Goal: Information Seeking & Learning: Learn about a topic

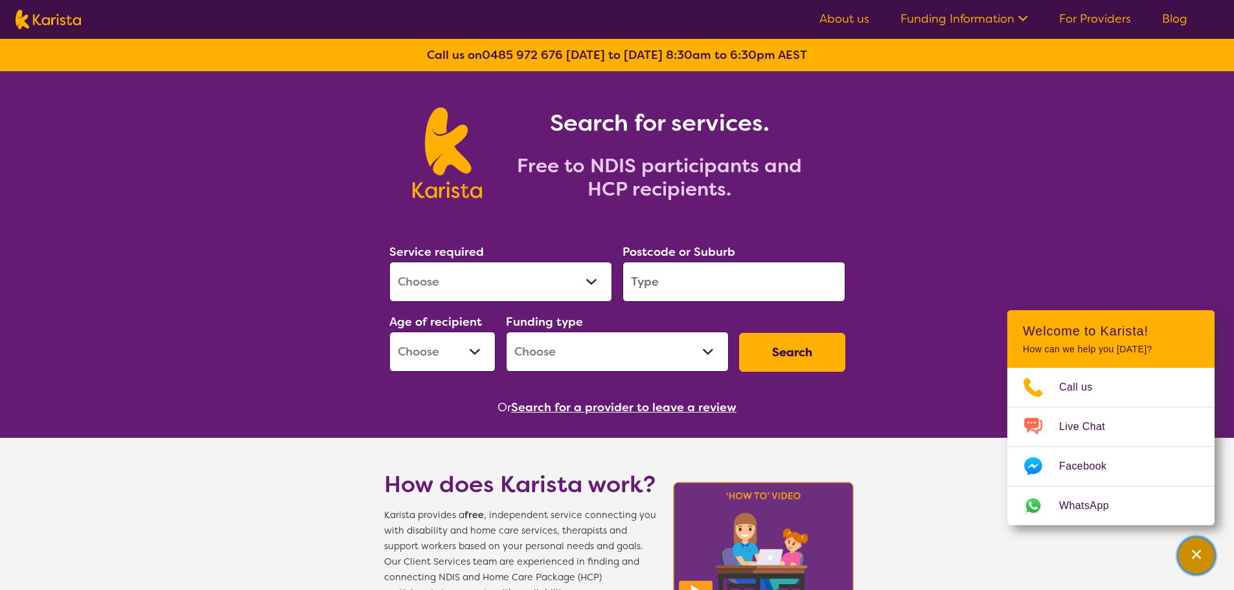
click at [1194, 556] on icon "Channel Menu" at bounding box center [1196, 554] width 13 height 13
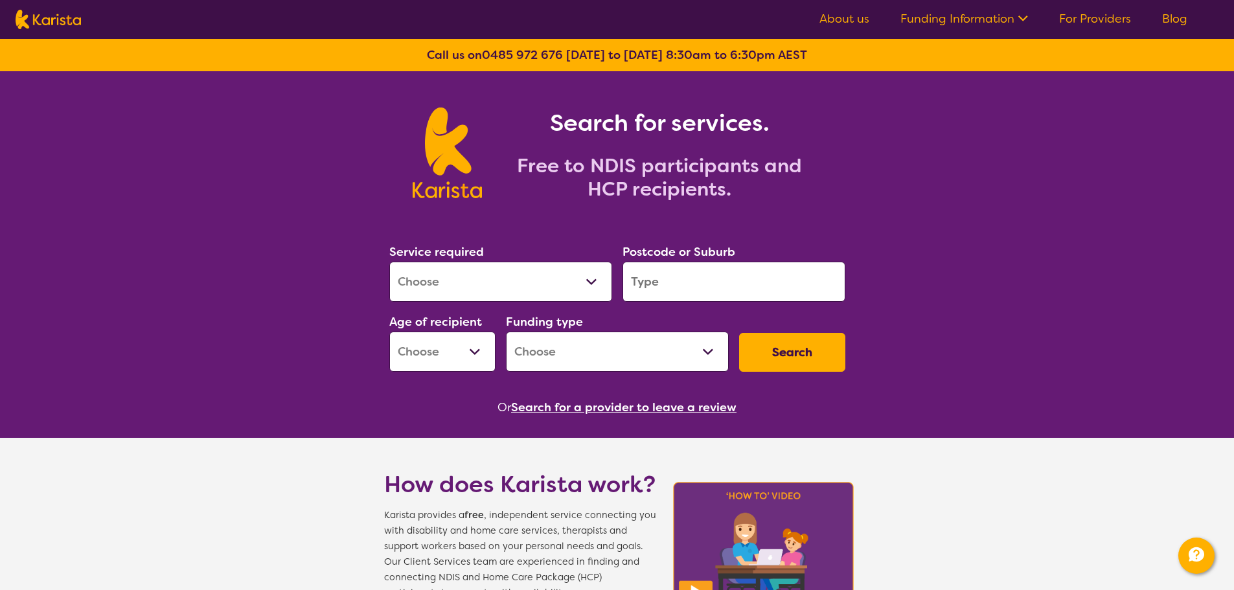
click at [568, 348] on select "Home Care Package (HCP) National Disability Insurance Scheme (NDIS) I don't know" at bounding box center [617, 352] width 223 height 40
select select "NDIS"
click at [506, 332] on select "Home Care Package (HCP) National Disability Insurance Scheme (NDIS) I don't know" at bounding box center [617, 352] width 223 height 40
click at [440, 356] on select "Early Childhood - 0 to 9 Child - 10 to 11 Adolescent - 12 to 17 Adult - 18 to 6…" at bounding box center [442, 352] width 106 height 40
select select "AD"
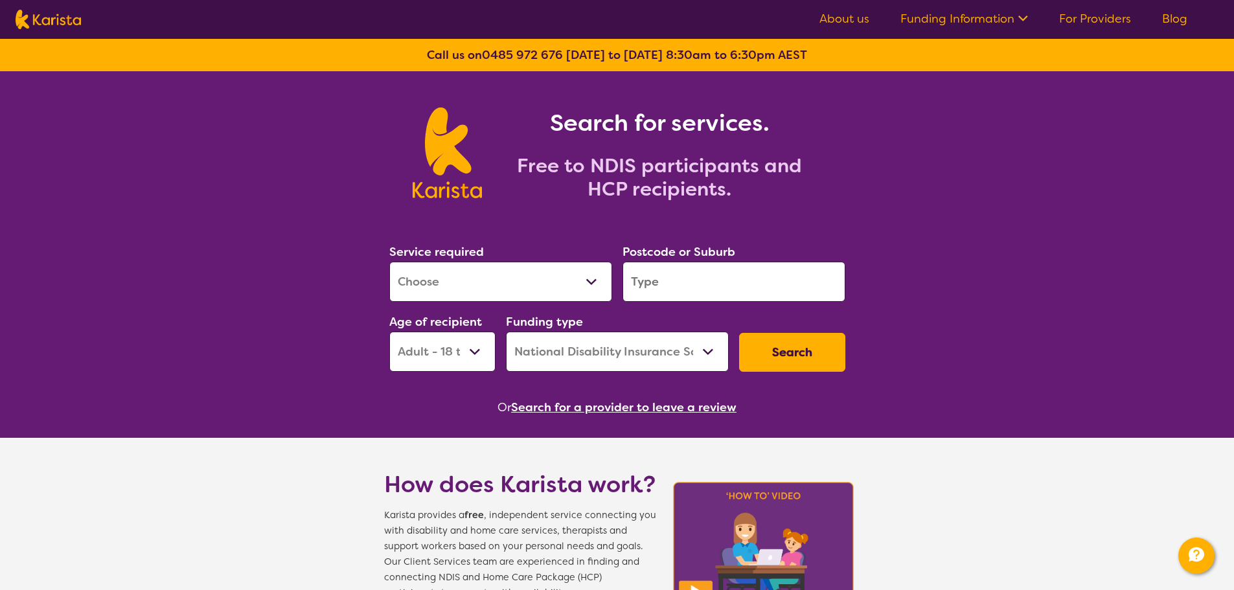
click at [389, 332] on select "Early Childhood - 0 to 9 Child - 10 to 11 Adolescent - 12 to 17 Adult - 18 to 6…" at bounding box center [442, 352] width 106 height 40
click at [655, 288] on input "search" at bounding box center [734, 282] width 223 height 40
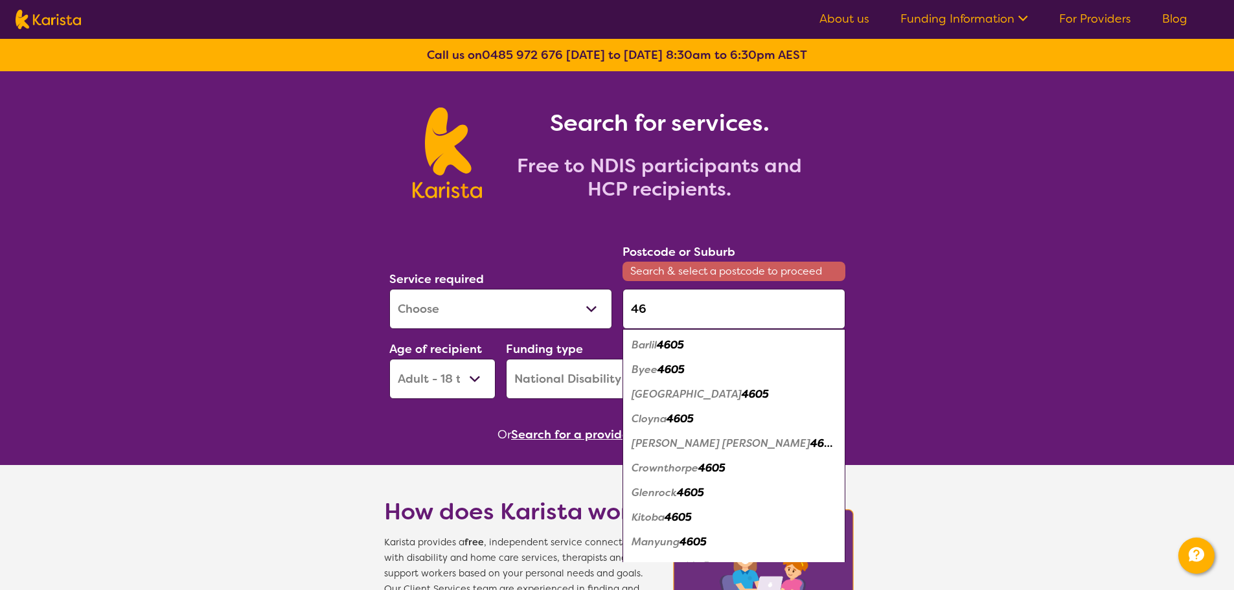
type input "4"
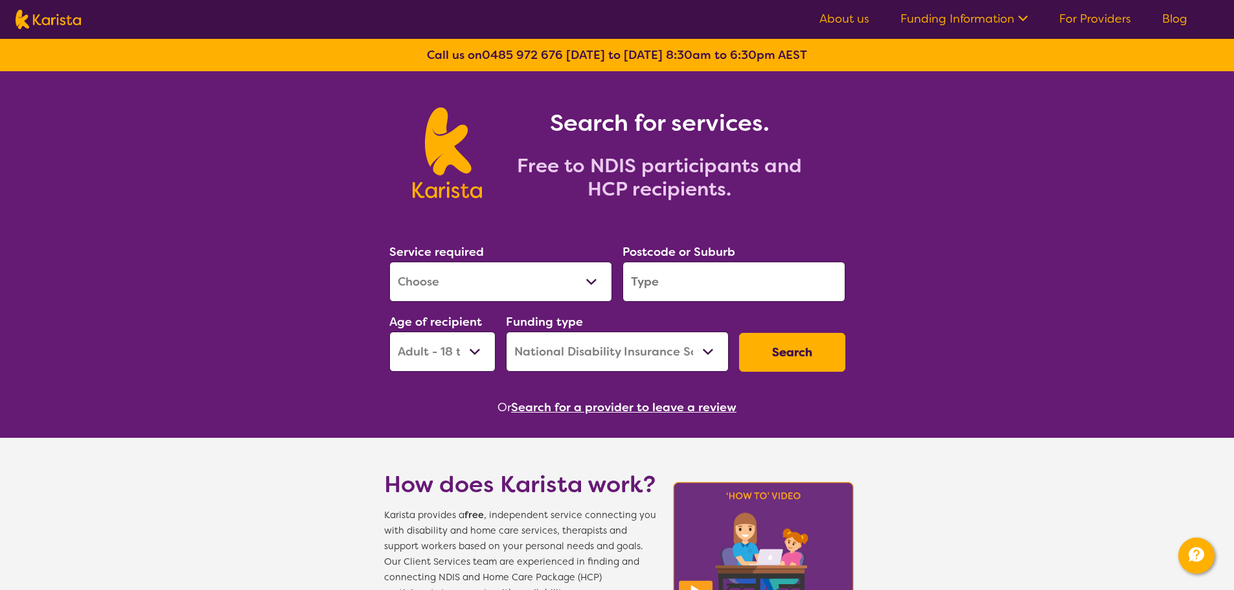
click at [758, 288] on input "search" at bounding box center [734, 282] width 223 height 40
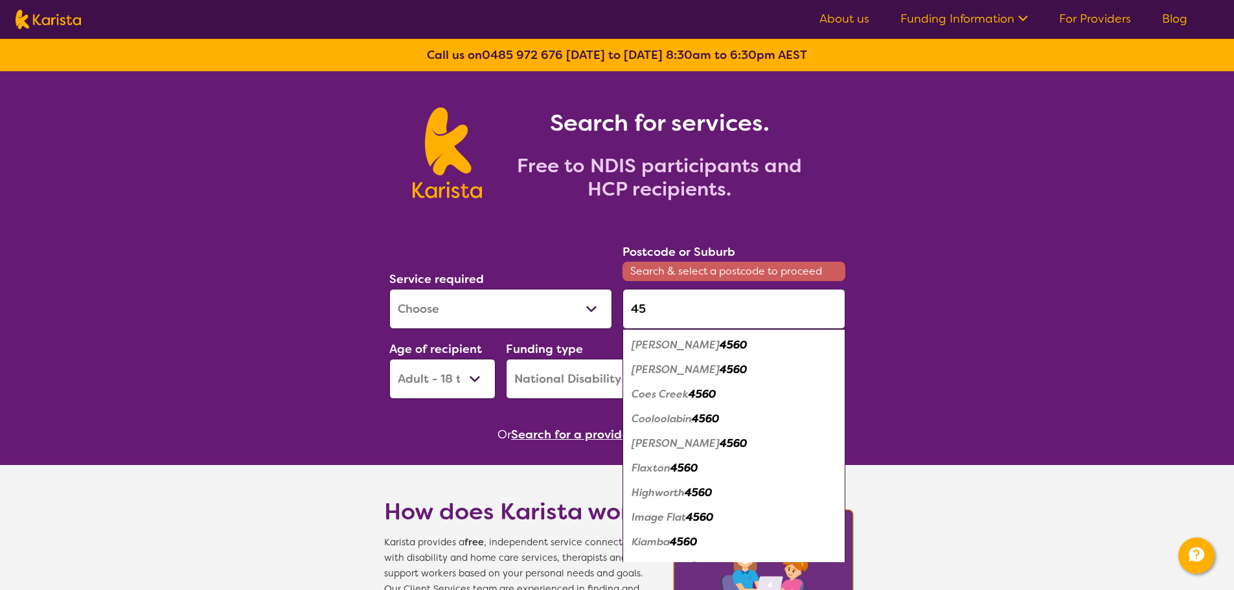
type input "4"
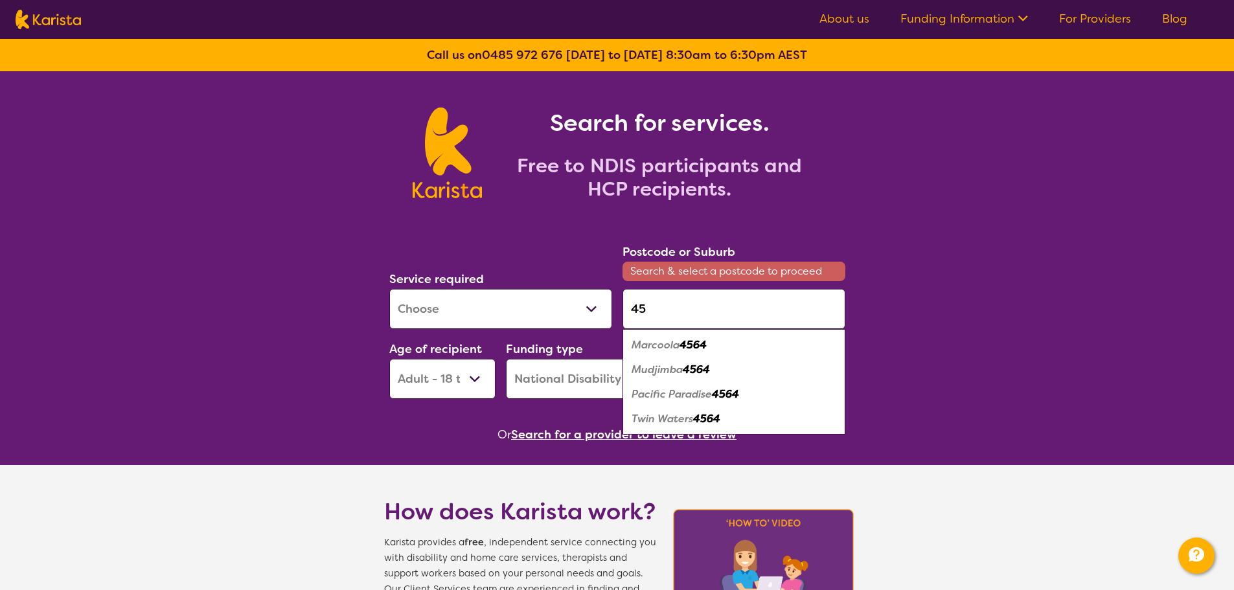
type input "4"
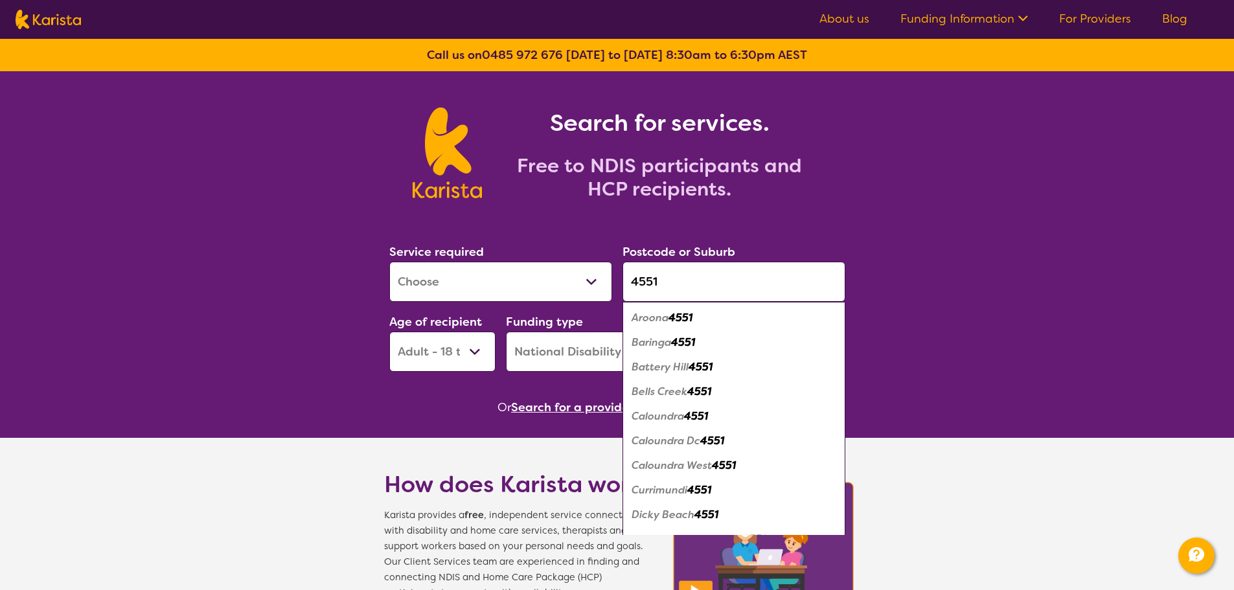
type input "4551"
click at [680, 421] on em "Caloundra" at bounding box center [658, 417] width 52 height 14
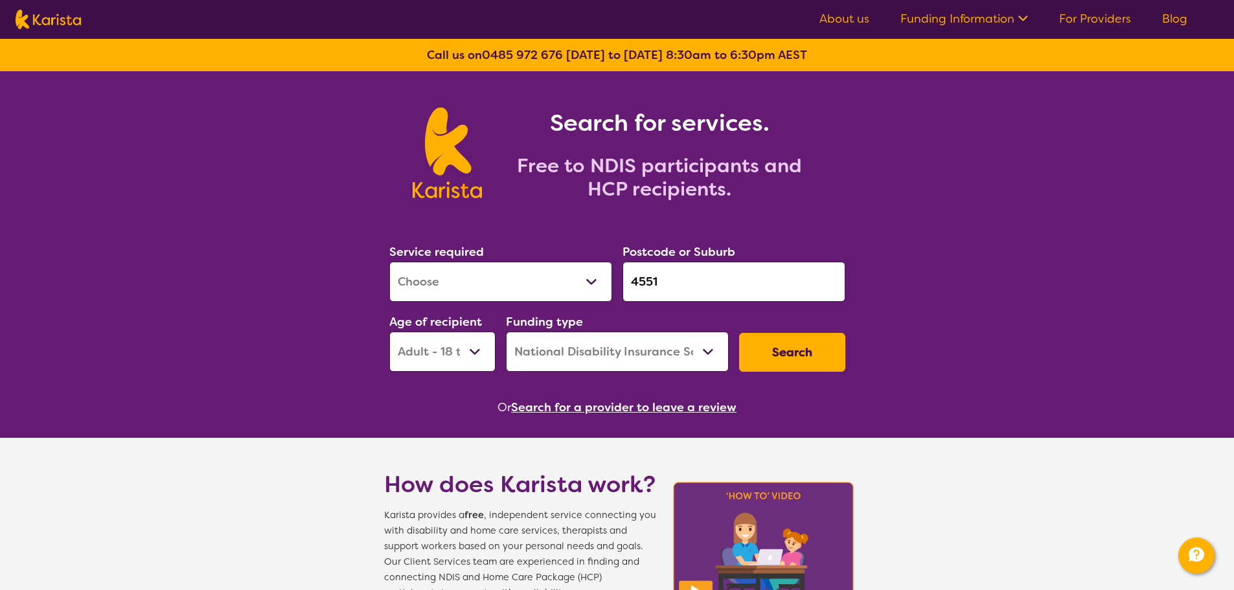
click at [786, 356] on button "Search" at bounding box center [792, 352] width 106 height 39
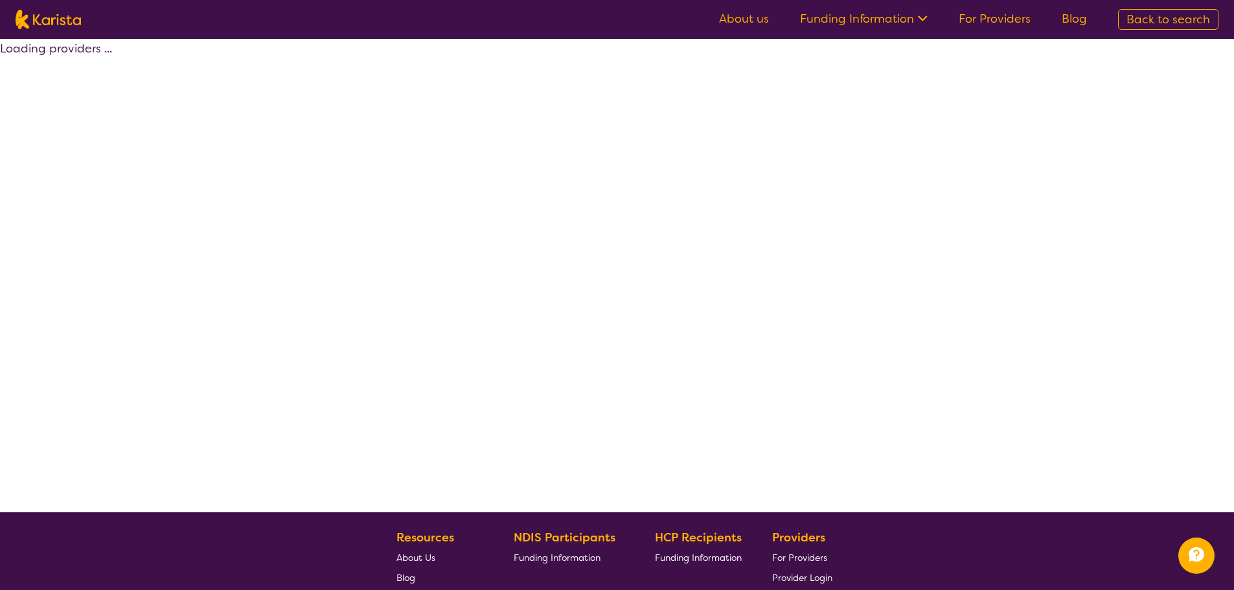
select select "by_score"
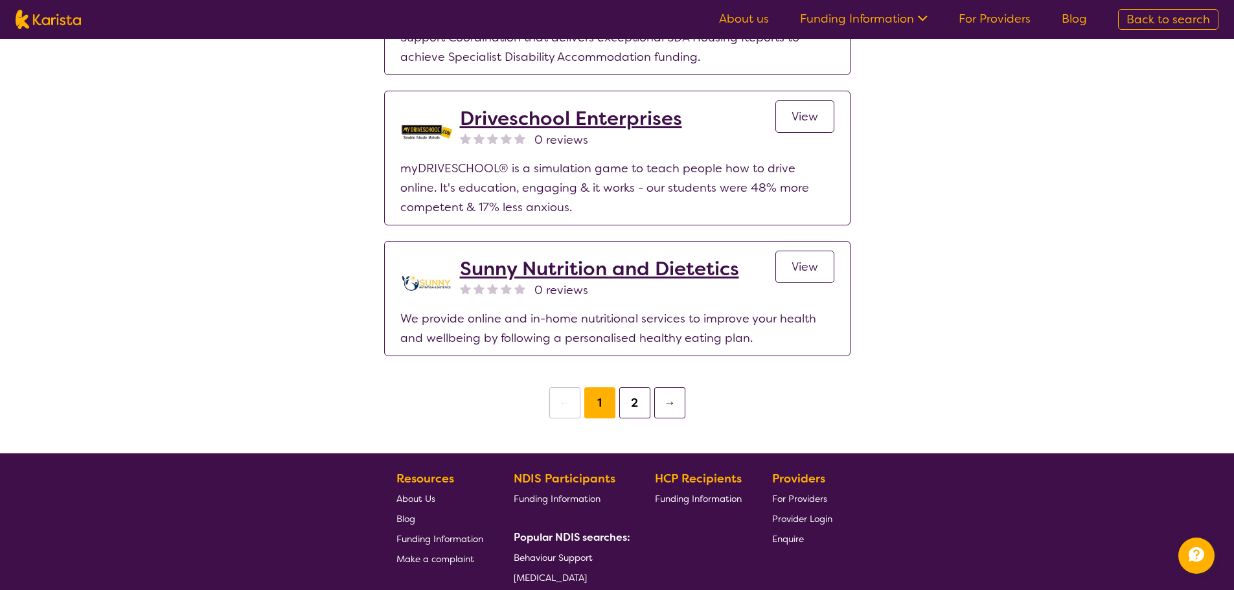
scroll to position [2333, 0]
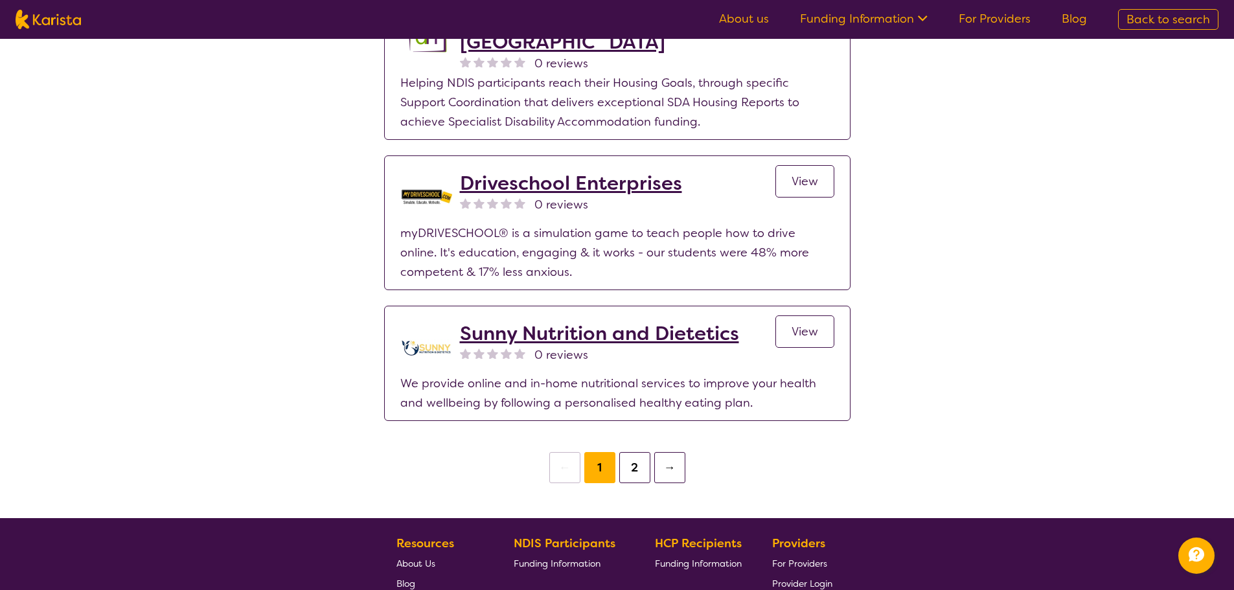
click at [629, 476] on button "2" at bounding box center [635, 467] width 31 height 31
